Goal: Task Accomplishment & Management: Manage account settings

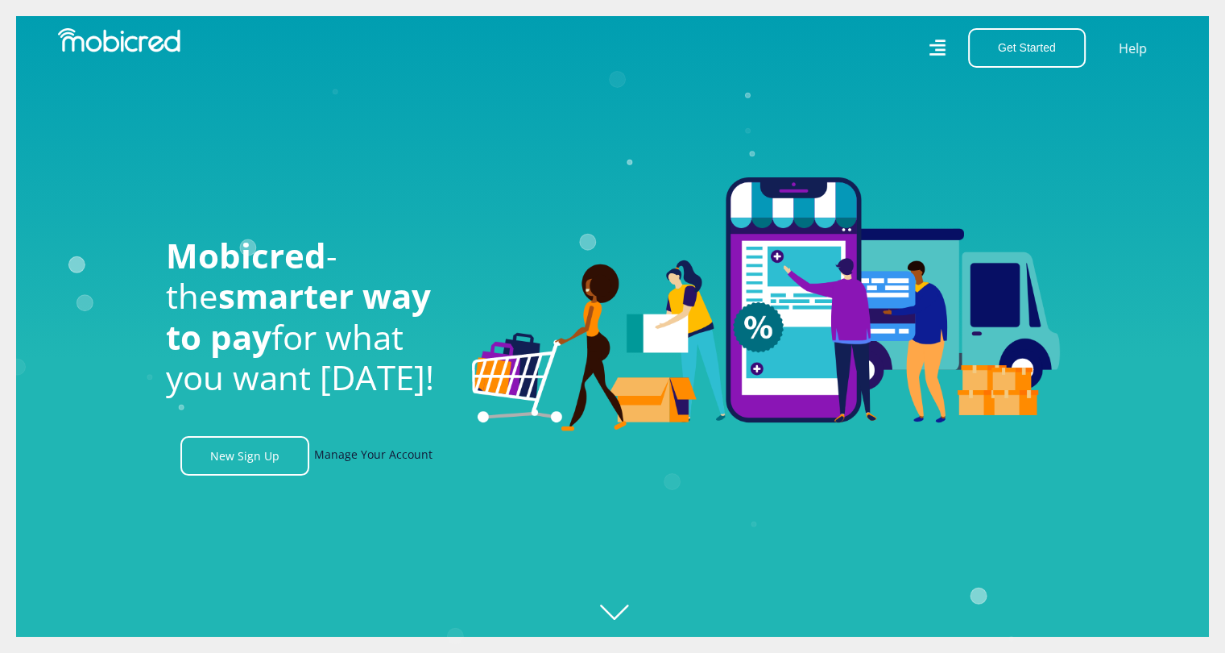
click at [376, 454] on link "Manage Your Account" at bounding box center [373, 455] width 118 height 39
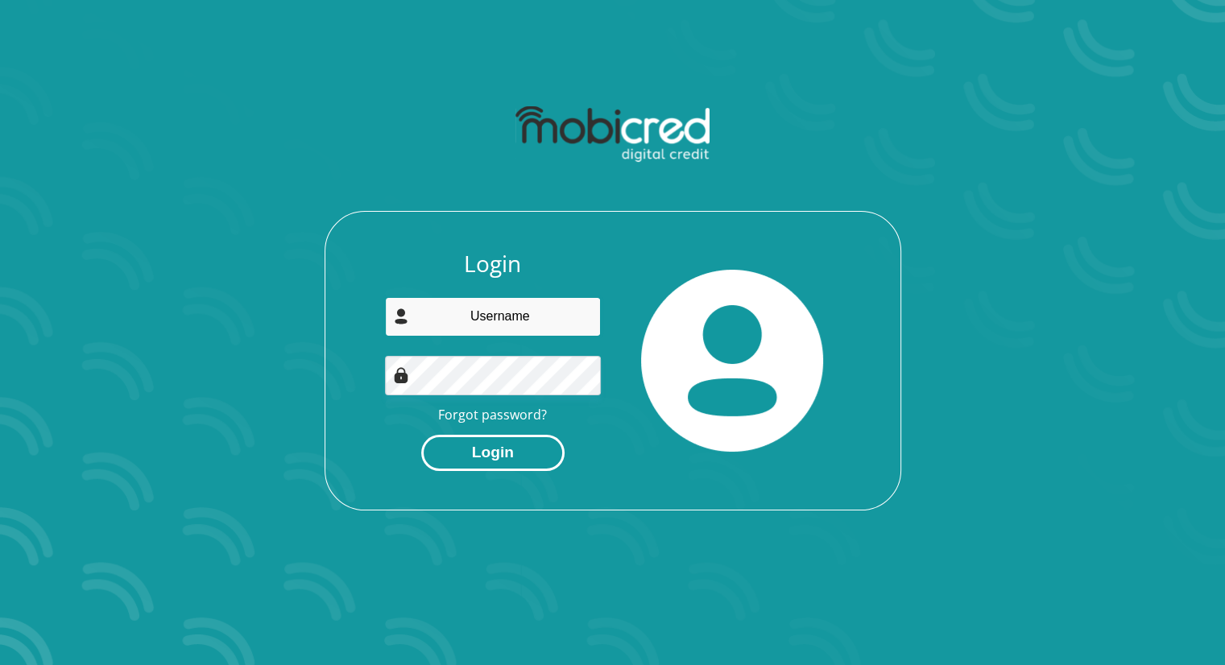
type input "gntimba@gmail.com"
click at [522, 446] on button "Login" at bounding box center [492, 453] width 143 height 36
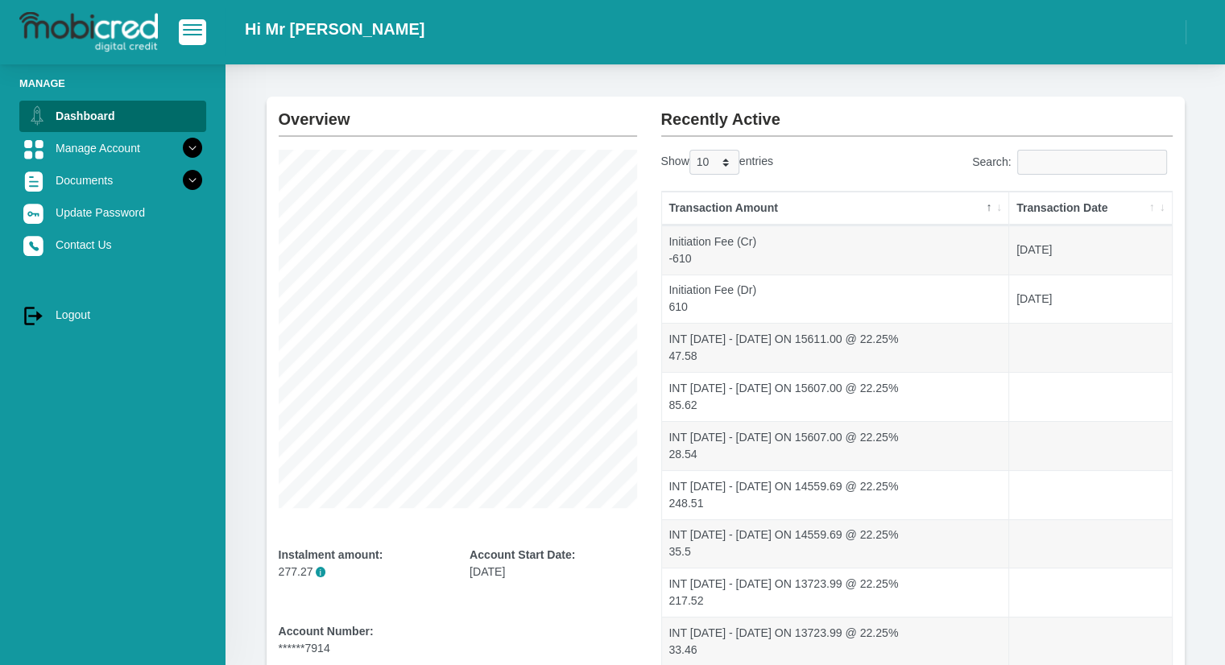
scroll to position [55, 0]
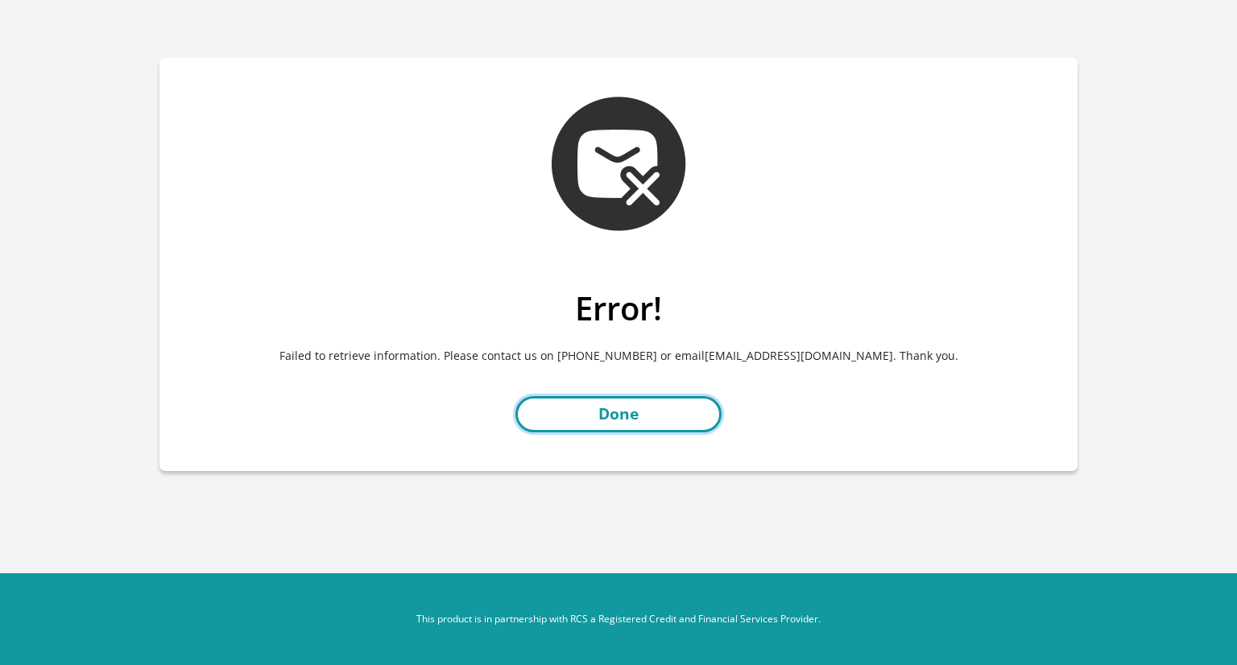
click at [638, 425] on link "Done" at bounding box center [619, 414] width 206 height 36
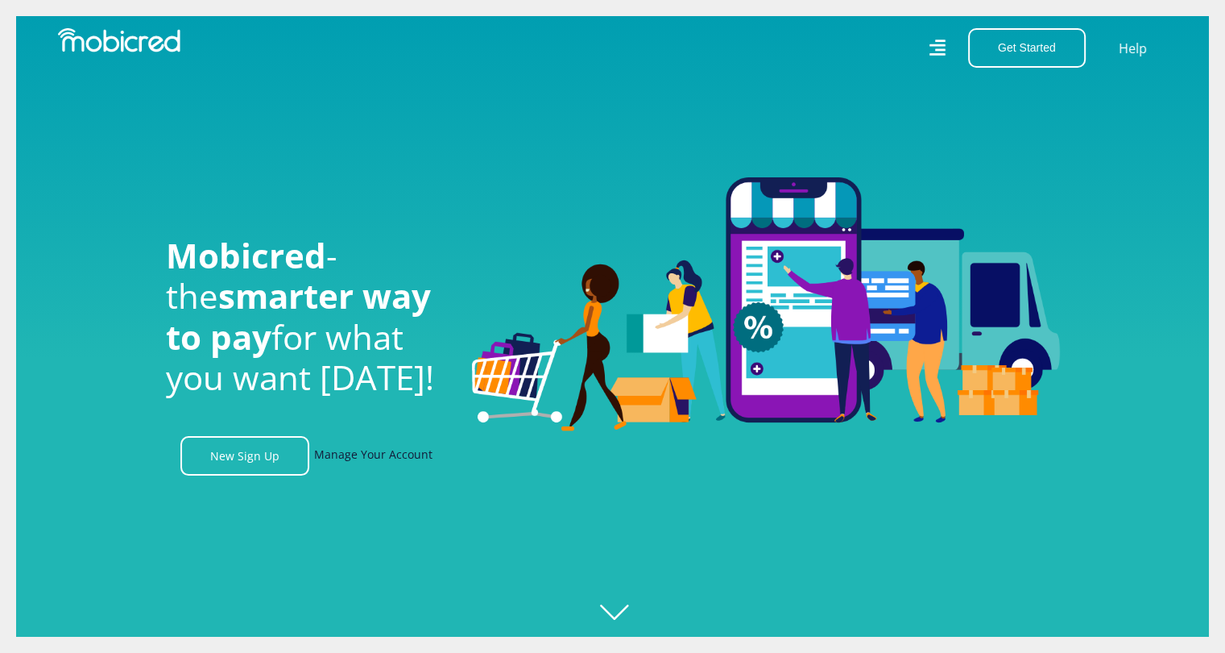
click at [380, 463] on link "Manage Your Account" at bounding box center [373, 455] width 118 height 39
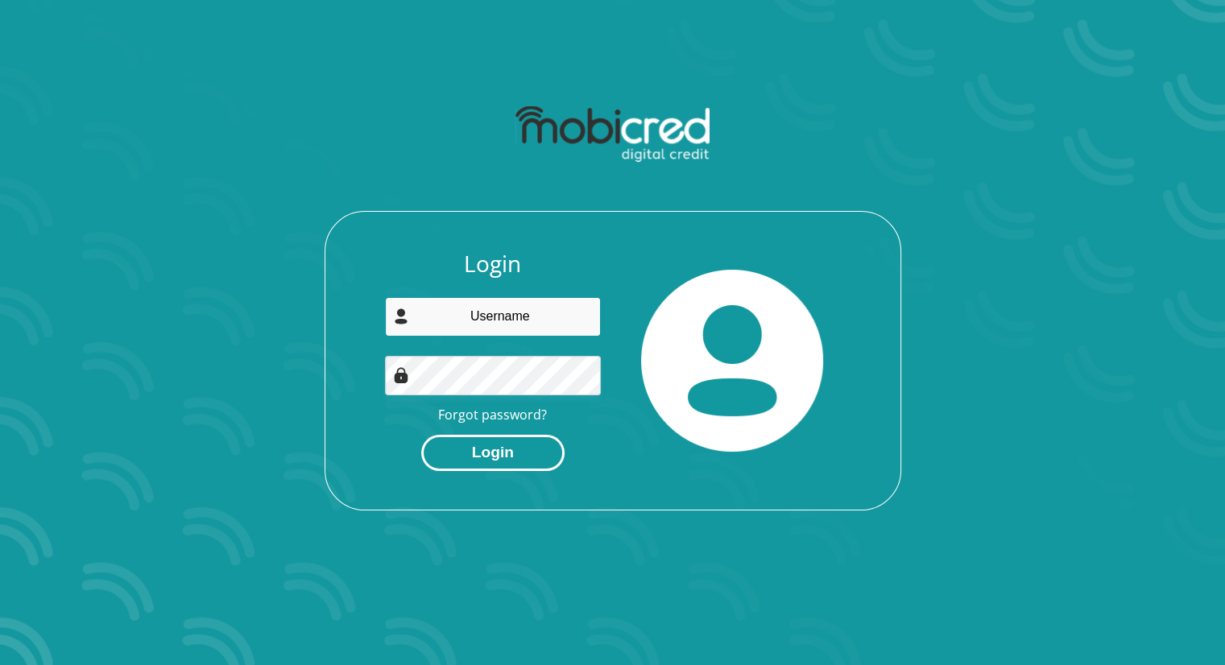
type input "gntimba@gmail.com"
click at [509, 461] on button "Login" at bounding box center [492, 453] width 143 height 36
